Goal: Task Accomplishment & Management: Complete application form

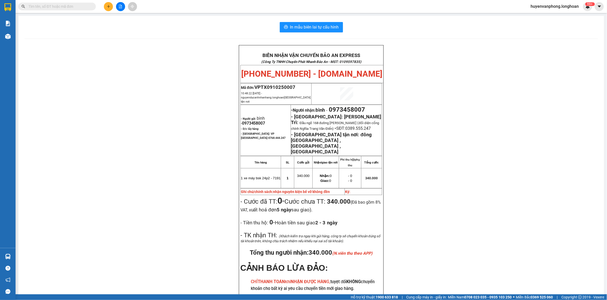
click at [75, 7] on input "text" at bounding box center [58, 7] width 61 height 6
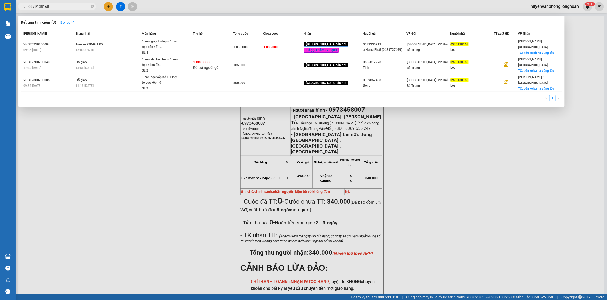
type input "0979138168"
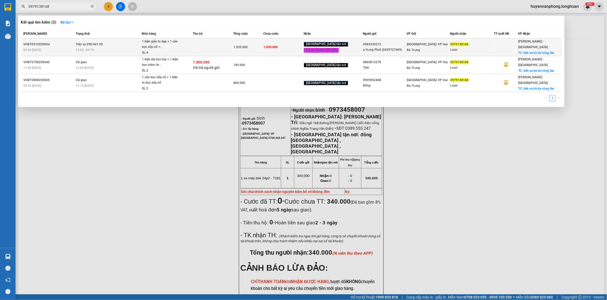
click at [172, 50] on div "SL: 4" at bounding box center [161, 53] width 39 height 6
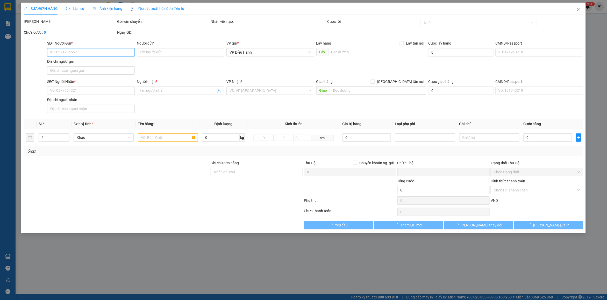
type input "0983330213"
type input "a Hưng Phát (0439727469)"
type input "0979138168"
type input "Loan"
checkbox input "true"
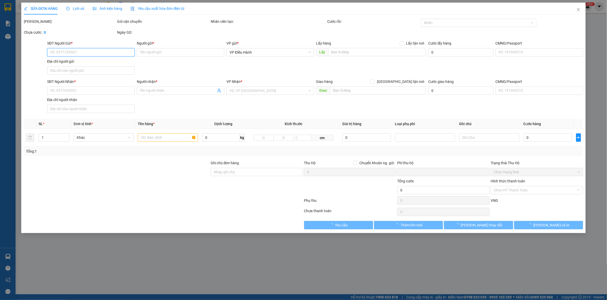
type input "bến xe bà rịa vũng tàu"
type input "0"
type input "1.035.000"
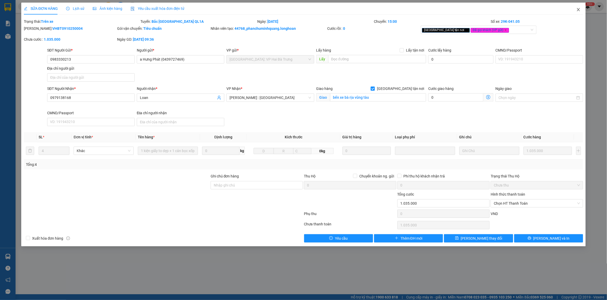
click at [578, 13] on span "Close" at bounding box center [578, 10] width 15 height 15
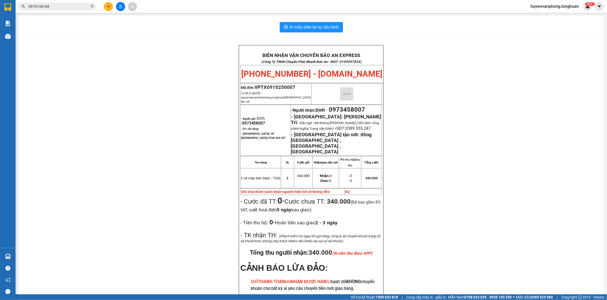
click at [71, 7] on input "0979138168" at bounding box center [58, 7] width 61 height 6
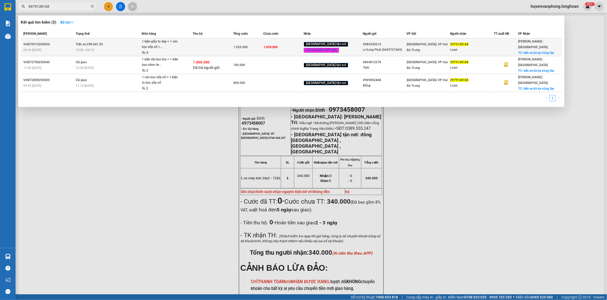
click at [227, 48] on td at bounding box center [213, 47] width 40 height 18
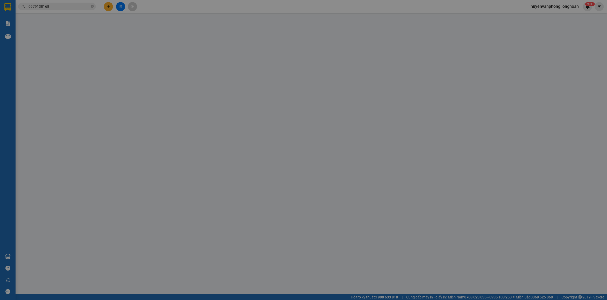
type input "0983330213"
type input "a Hưng Phát (0439727469)"
type input "0979138168"
type input "Loan"
checkbox input "true"
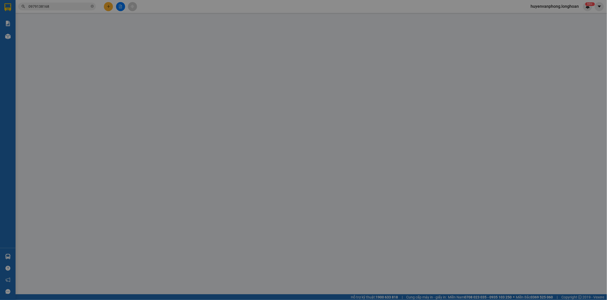
type input "bến xe bà rịa vũng tàu"
type input "0"
type input "1.035.000"
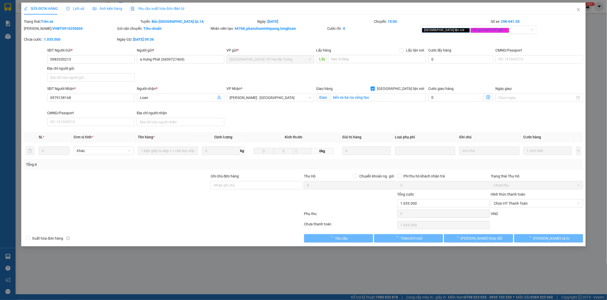
click at [80, 6] on div "Lịch sử" at bounding box center [75, 9] width 18 height 6
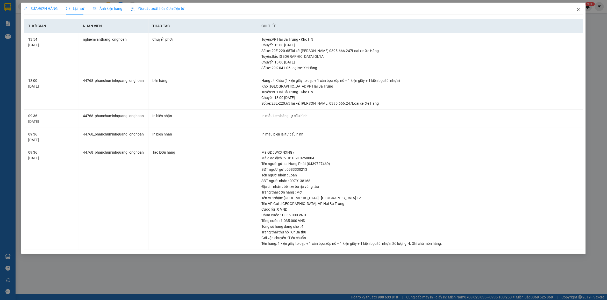
click at [579, 8] on icon "close" at bounding box center [578, 10] width 4 height 4
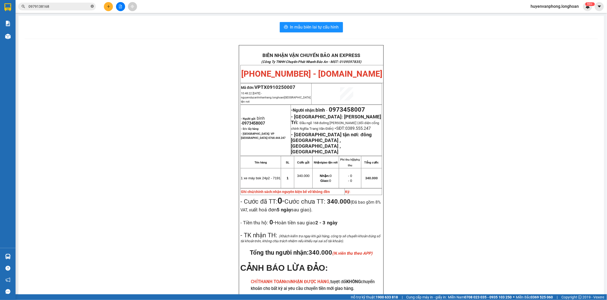
click at [92, 7] on icon "close-circle" at bounding box center [92, 6] width 3 height 3
click at [84, 7] on input "text" at bounding box center [58, 7] width 61 height 6
paste input "0853505555"
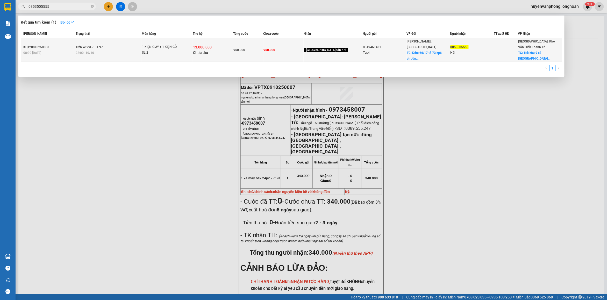
type input "0853505555"
click at [192, 45] on span "1 KIỆN GIẤY + 1 KIỆN GỖ SL: 2" at bounding box center [167, 49] width 51 height 11
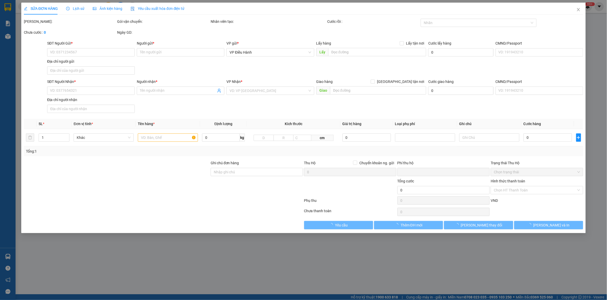
type input "0949461481"
type input "Tươi"
checkbox input "true"
type input "Đón: 66/17 tổ 73 kp6 phường [GEOGRAPHIC_DATA]"
type input "0853505555"
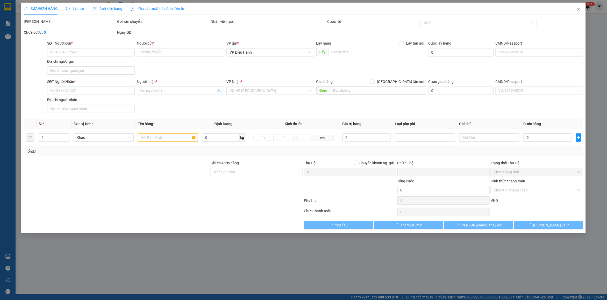
type input "Hải"
checkbox input "true"
type input "[GEOGRAPHIC_DATA]: khu 9 xã [GEOGRAPHIC_DATA] huyện [GEOGRAPHIC_DATA]"
type input "NHẬN THEO KIỆN-GIAO NGUYÊN KIỆN - HƯ VỠ KHÔNG ĐỀN"
type input "950.000"
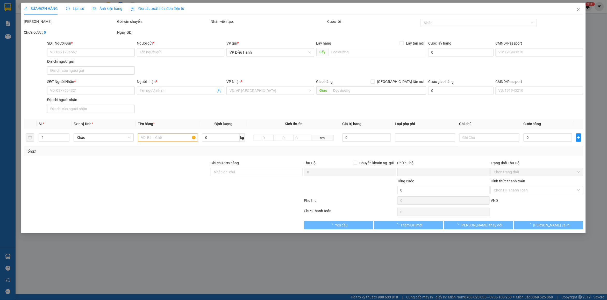
type input "950.000"
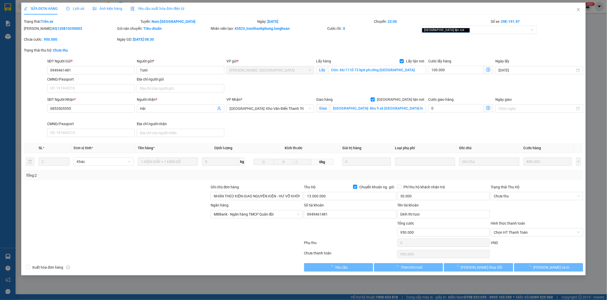
click at [74, 9] on span "Lịch sử" at bounding box center [75, 8] width 18 height 4
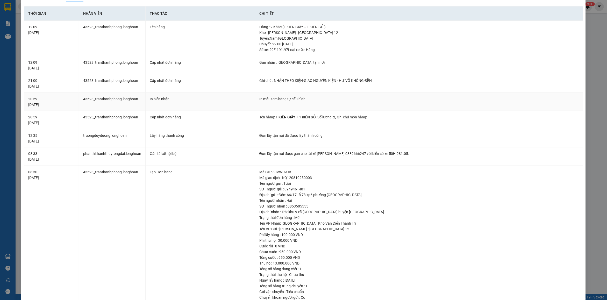
scroll to position [32, 0]
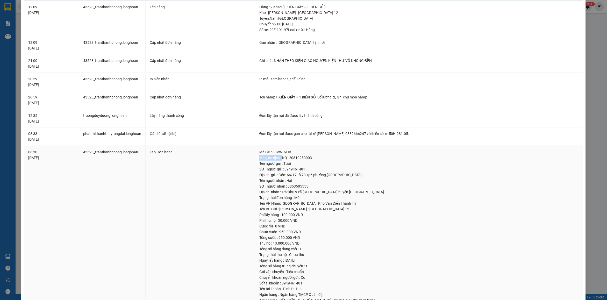
drag, startPoint x: 281, startPoint y: 159, endPoint x: 318, endPoint y: 153, distance: 37.2
click at [318, 153] on td "Mã GD : 8JWNC9JB Mã giao dịch : KQ120810250003 Tên người gửi : Tươi SĐT người g…" at bounding box center [419, 226] width 328 height 161
click at [287, 159] on div "Mã giao dịch : KQ120810250003" at bounding box center [418, 158] width 319 height 6
drag, startPoint x: 282, startPoint y: 159, endPoint x: 318, endPoint y: 157, distance: 36.6
click at [318, 157] on div "Mã giao dịch : KQ120810250003" at bounding box center [418, 158] width 319 height 6
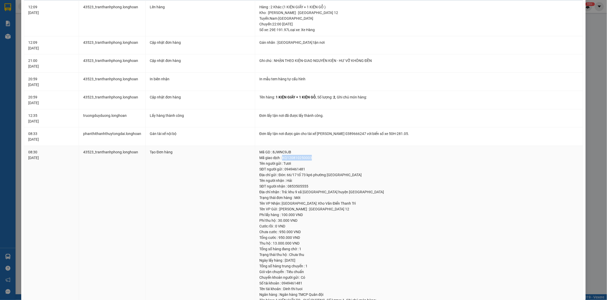
copy div "KQ120810250003"
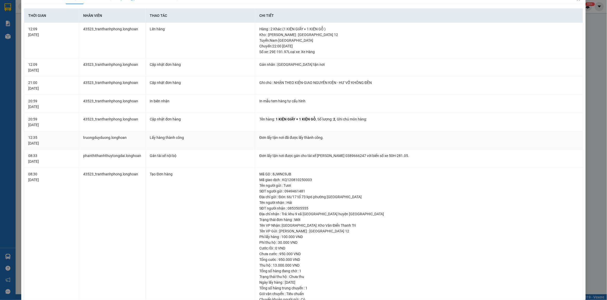
scroll to position [0, 0]
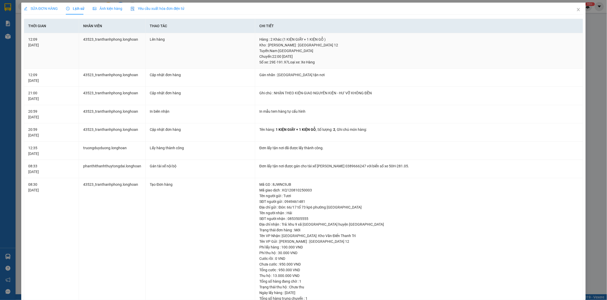
drag, startPoint x: 270, startPoint y: 49, endPoint x: 307, endPoint y: 55, distance: 38.0
click at [319, 58] on div "Tuyến : Nam [GEOGRAPHIC_DATA] Chuyến: 22:00 [DATE] Số xe: 29E-191.97 Loại xe: X…" at bounding box center [418, 56] width 319 height 17
copy div "Nam Trung Bắc QL1A Chuyến: 22:00 [DATE]"
drag, startPoint x: 258, startPoint y: 56, endPoint x: 309, endPoint y: 55, distance: 51.0
click at [309, 55] on div "Tuyến : Nam [GEOGRAPHIC_DATA] Chuyến: 22:00 [DATE] Số xe: 29E-191.97 Loại xe: X…" at bounding box center [418, 56] width 319 height 17
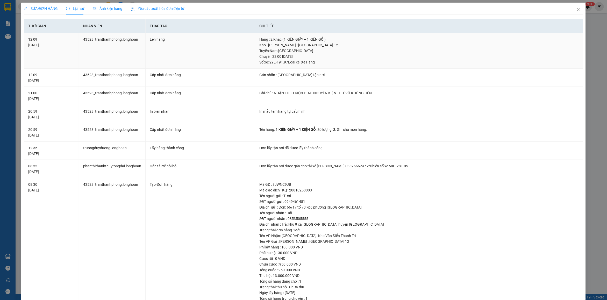
copy div "Chuyến: 22:00 [DATE]"
click at [48, 8] on span "SỬA ĐƠN HÀNG" at bounding box center [41, 8] width 34 height 4
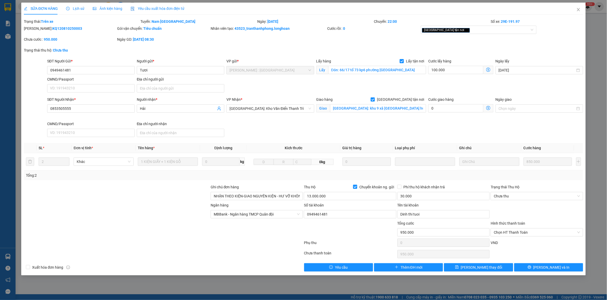
click at [77, 6] on span "Lịch sử" at bounding box center [75, 8] width 18 height 4
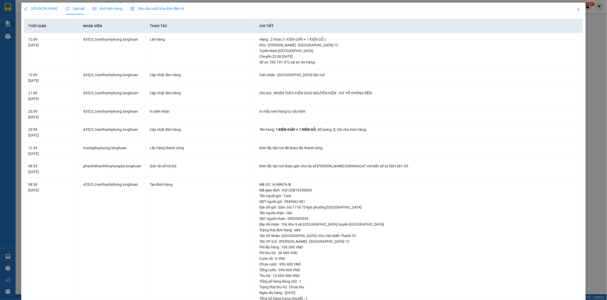
click at [41, 7] on span "SỬA ĐƠN HÀNG" at bounding box center [41, 8] width 34 height 4
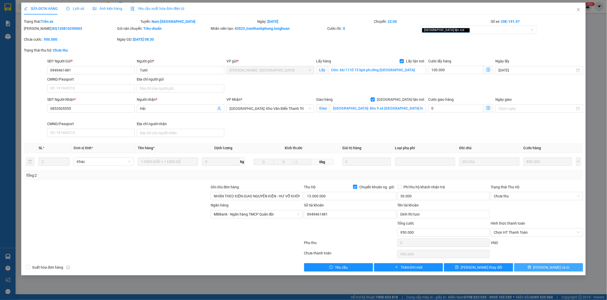
click at [564, 269] on button "[PERSON_NAME] và In" at bounding box center [548, 267] width 69 height 8
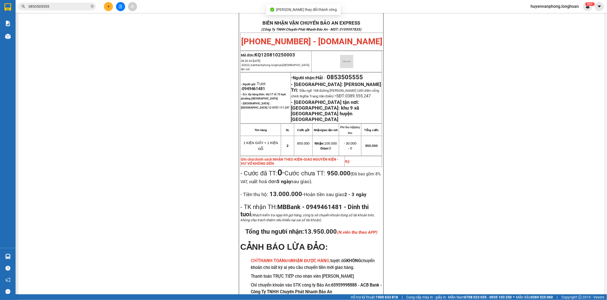
scroll to position [65, 0]
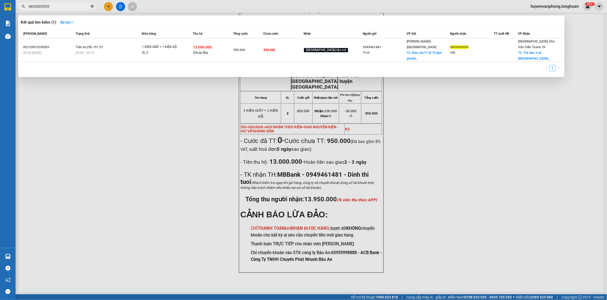
drag, startPoint x: 91, startPoint y: 6, endPoint x: 56, endPoint y: 7, distance: 35.5
click at [89, 7] on span "0853505555" at bounding box center [57, 7] width 78 height 8
click at [56, 7] on input "0853505555" at bounding box center [58, 7] width 61 height 6
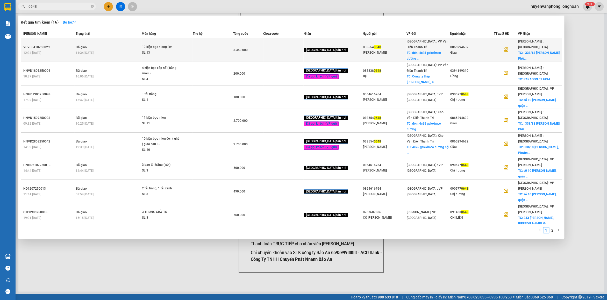
type input "0648"
click at [146, 50] on div "SL: 13" at bounding box center [161, 53] width 39 height 6
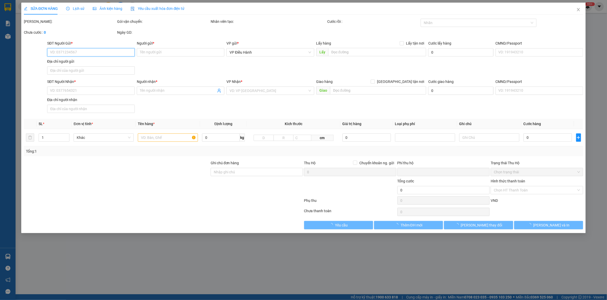
type input "0985540648"
type input "[PERSON_NAME]"
checkbox input "true"
type input "đón: 4c25 [GEOGRAPHIC_DATA], [GEOGRAPHIC_DATA]"
type input "150.000"
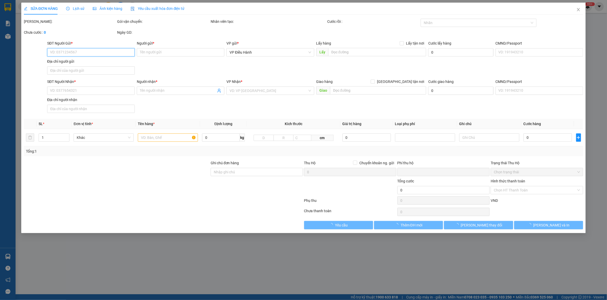
type input "0865294632"
type input "Giàu"
checkbox input "true"
type input ": [STREET_ADDRESS][PERSON_NAME]"
type input "0"
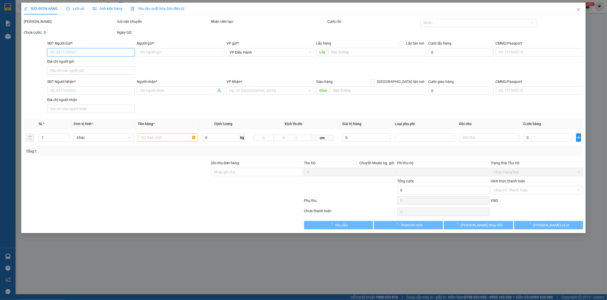
type input "3.350.000"
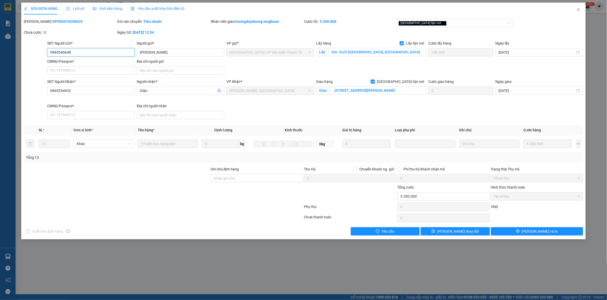
drag, startPoint x: 78, startPoint y: 53, endPoint x: 38, endPoint y: 53, distance: 40.4
click at [38, 53] on div "SĐT Người Gửi * 0985540648 0985540648 Người gửi * [PERSON_NAME] VP gửi * [GEOGR…" at bounding box center [303, 58] width 560 height 36
drag, startPoint x: 36, startPoint y: 22, endPoint x: 70, endPoint y: 21, distance: 34.7
click at [70, 21] on div "[PERSON_NAME]: VPVD0410250029" at bounding box center [70, 22] width 92 height 6
copy b "VPVD0410250029"
